Goal: Task Accomplishment & Management: Manage account settings

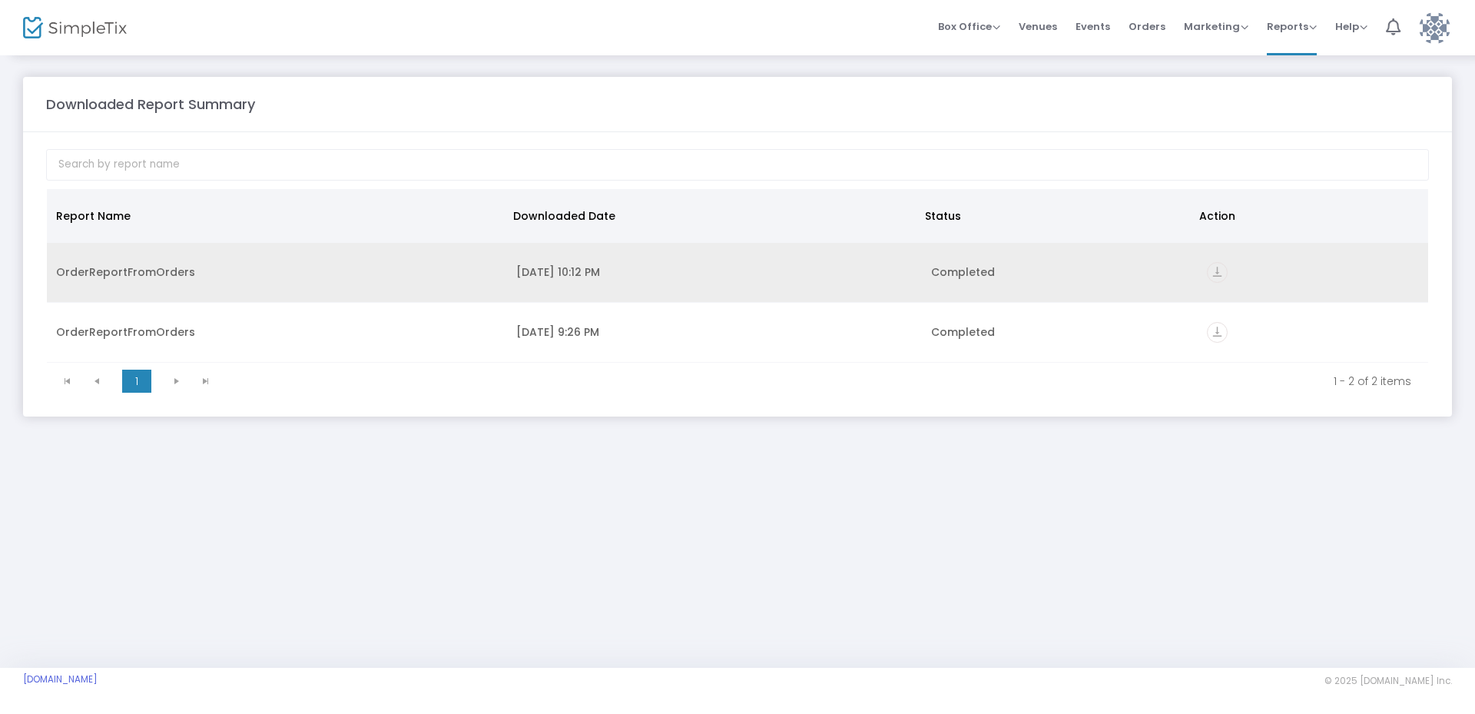
click at [531, 280] on td "[DATE] 10:12 PM" at bounding box center [714, 273] width 414 height 60
click at [1221, 272] on icon "vertical_align_bottom" at bounding box center [1217, 272] width 21 height 21
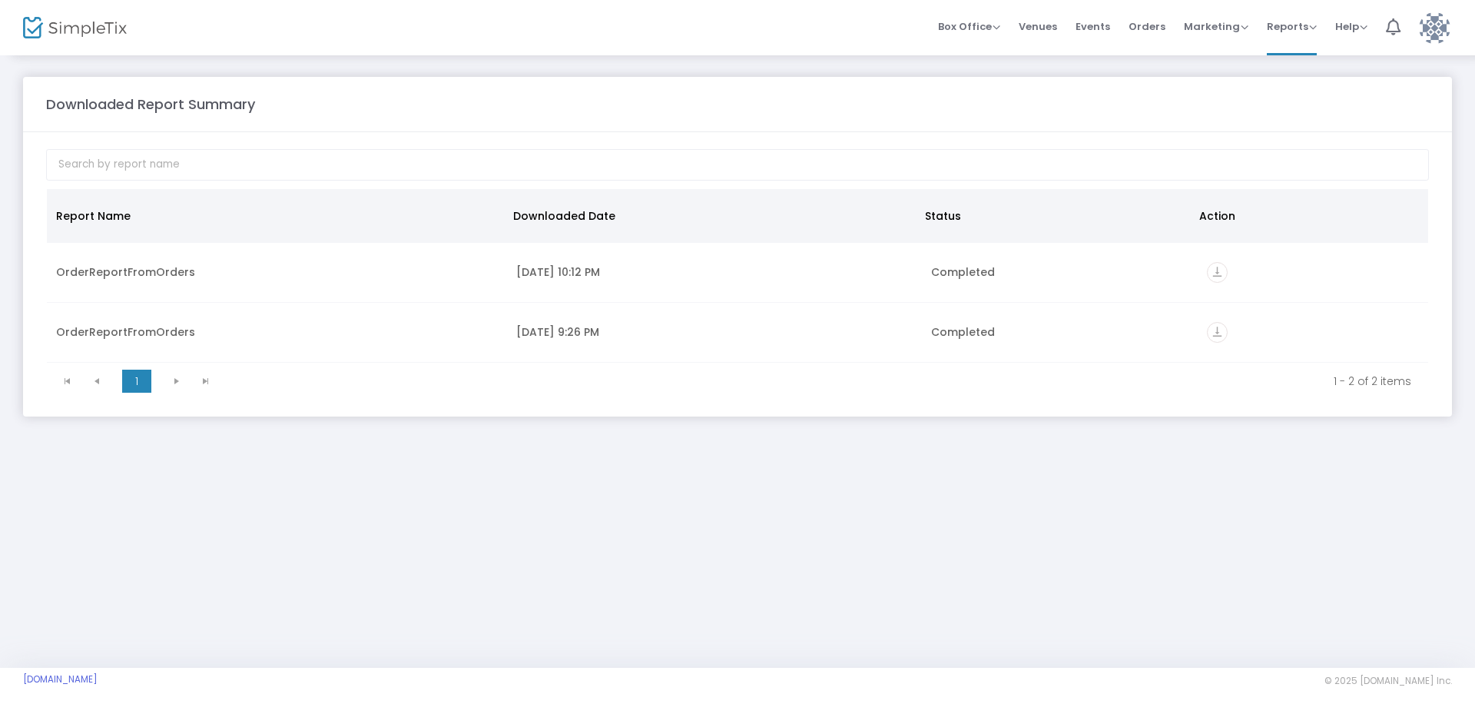
click at [187, 592] on div "Downloaded Report Summary Report Name Downloaded Date Status Action OrderReport…" at bounding box center [737, 361] width 1475 height 614
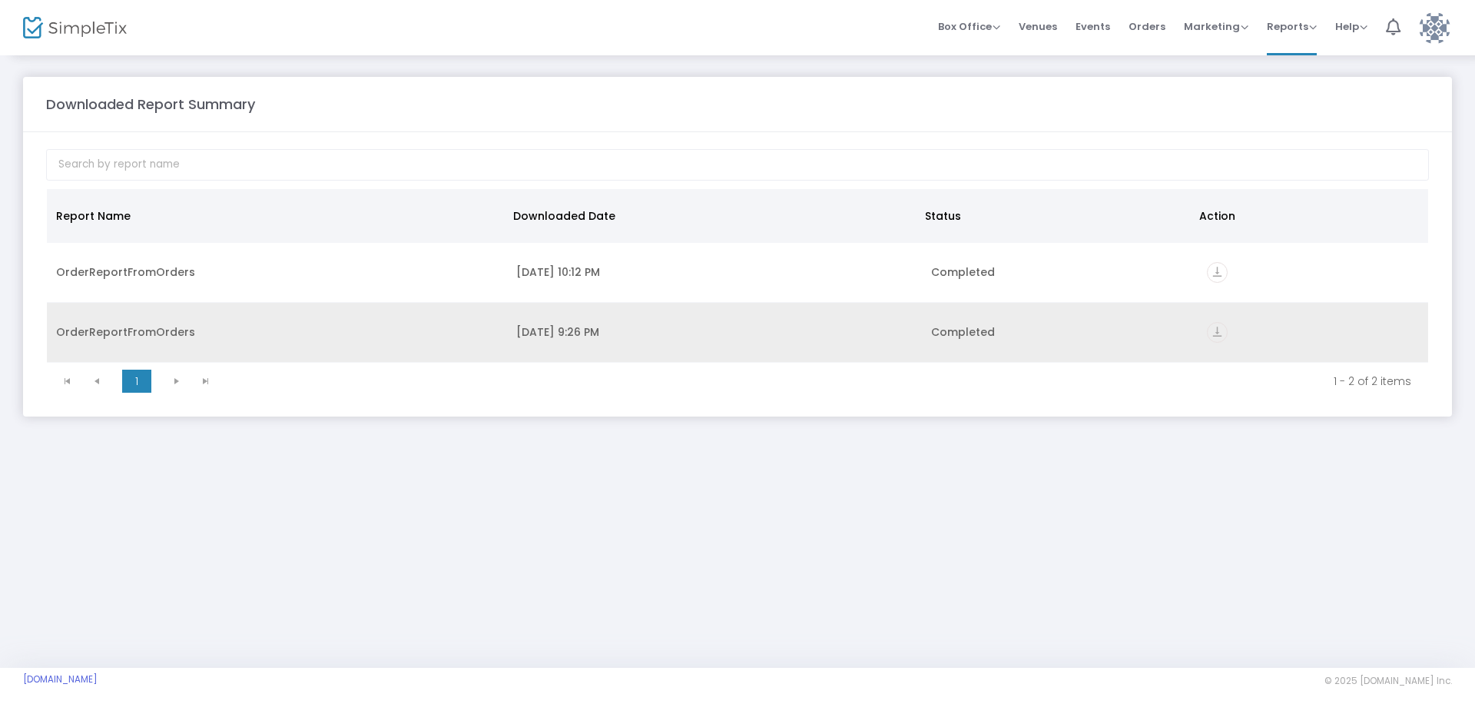
click at [577, 332] on div "[DATE] 9:26 PM" at bounding box center [714, 331] width 396 height 15
drag, startPoint x: 577, startPoint y: 331, endPoint x: 546, endPoint y: 327, distance: 31.7
click at [546, 326] on div "[DATE] 9:26 PM" at bounding box center [714, 331] width 396 height 15
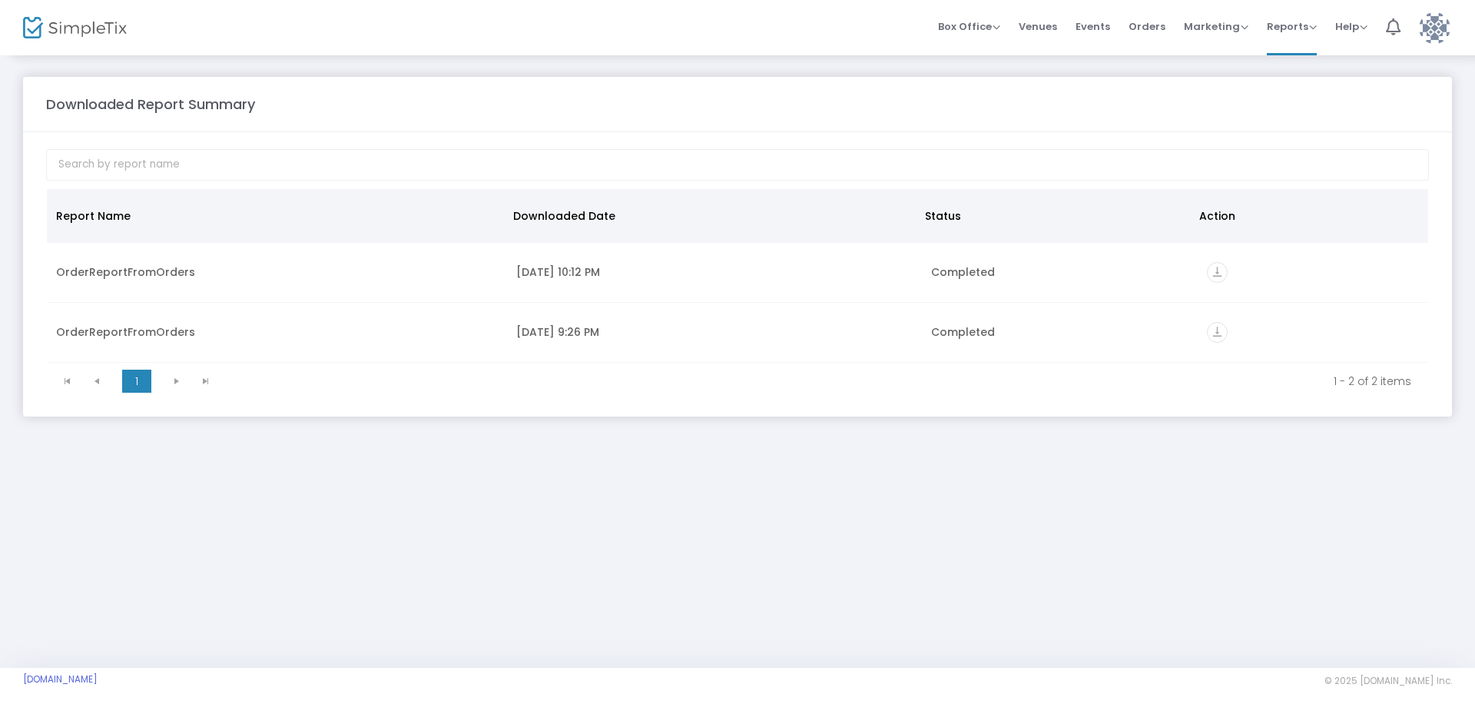
click at [1441, 26] on img at bounding box center [1435, 28] width 32 height 32
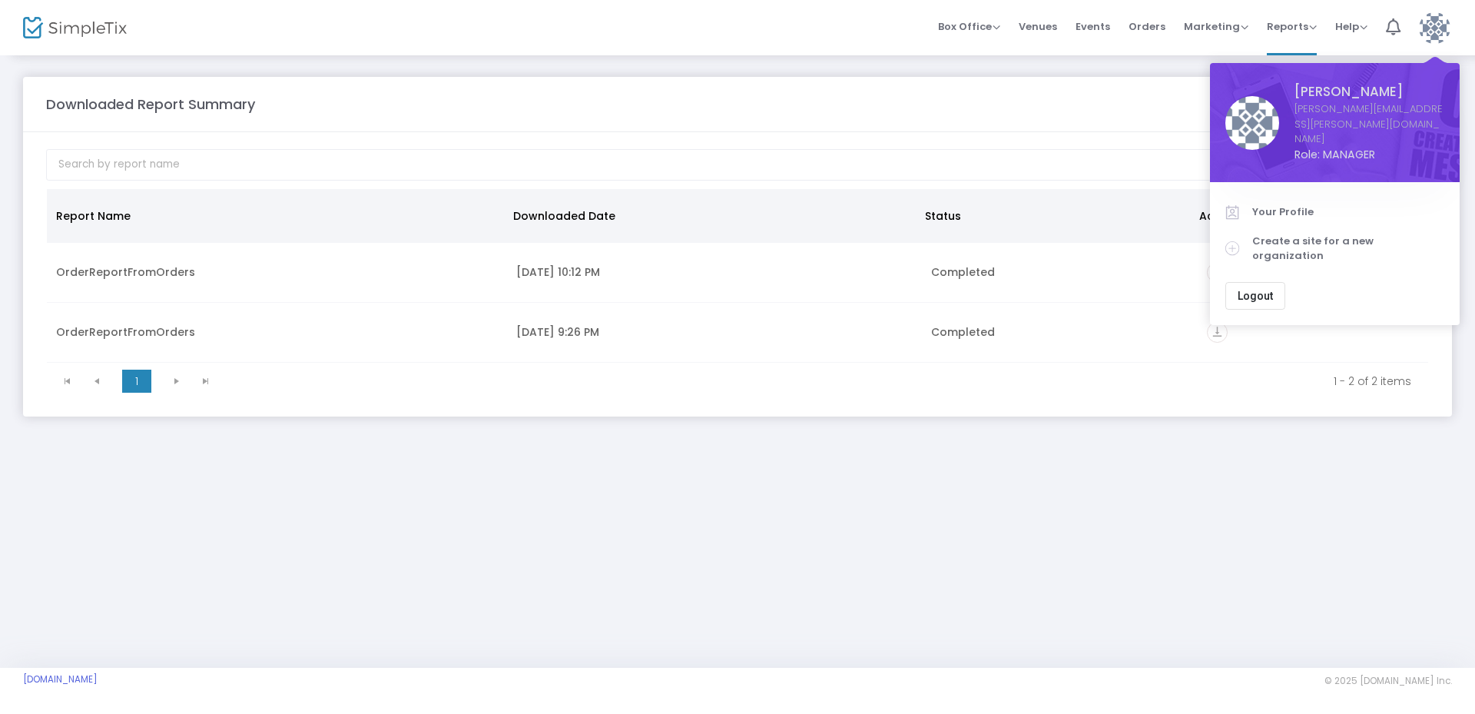
click at [1259, 290] on span "Logout" at bounding box center [1255, 296] width 35 height 12
